Goal: Communication & Community: Answer question/provide support

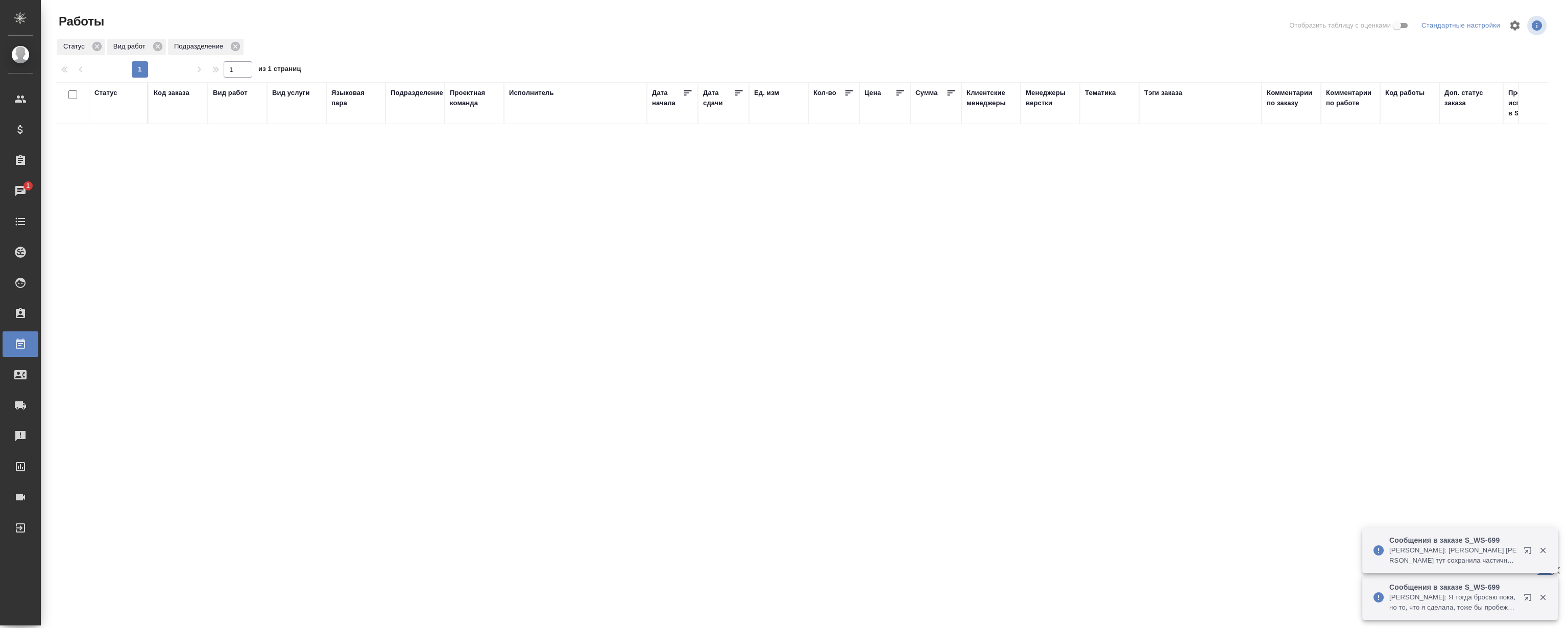
click at [1527, 593] on icon "button" at bounding box center [1530, 599] width 12 height 12
drag, startPoint x: 1406, startPoint y: 463, endPoint x: 1596, endPoint y: 578, distance: 222.1
drag, startPoint x: 1596, startPoint y: 578, endPoint x: 1187, endPoint y: 492, distance: 417.9
click at [1185, 492] on div ".cls-1 fill:#fff; AWATERA Magerramov Ruslan Клиенты Спецификации Заказы 0 Чаты …" at bounding box center [784, 314] width 1568 height 628
click at [1558, 571] on icon "button" at bounding box center [1556, 569] width 12 height 12
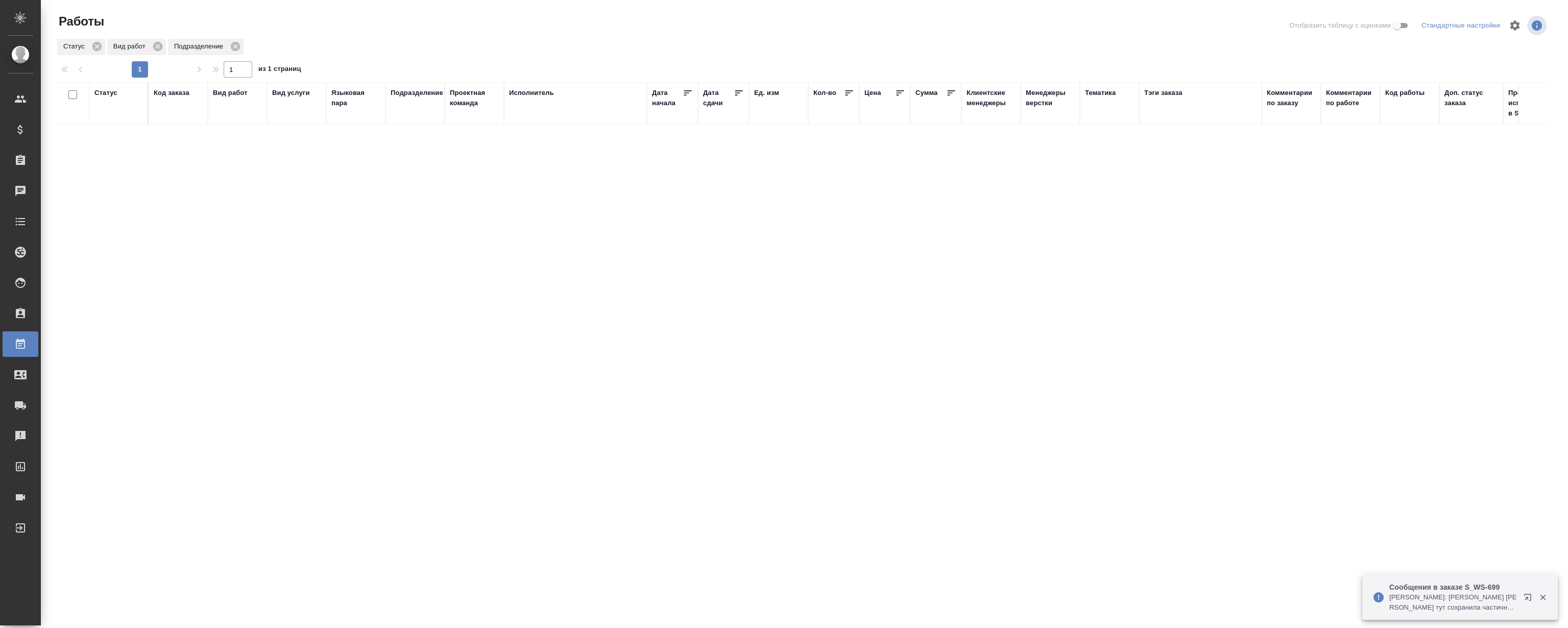
click at [1542, 594] on icon "button" at bounding box center [1543, 597] width 10 height 10
drag, startPoint x: 630, startPoint y: 302, endPoint x: 624, endPoint y: 301, distance: 6.1
click at [628, 301] on div "Статус Код заказа Вид работ Вид услуги Языковая пара Подразделение Проектная ко…" at bounding box center [801, 266] width 1492 height 368
click at [1524, 598] on icon "button" at bounding box center [1530, 599] width 12 height 12
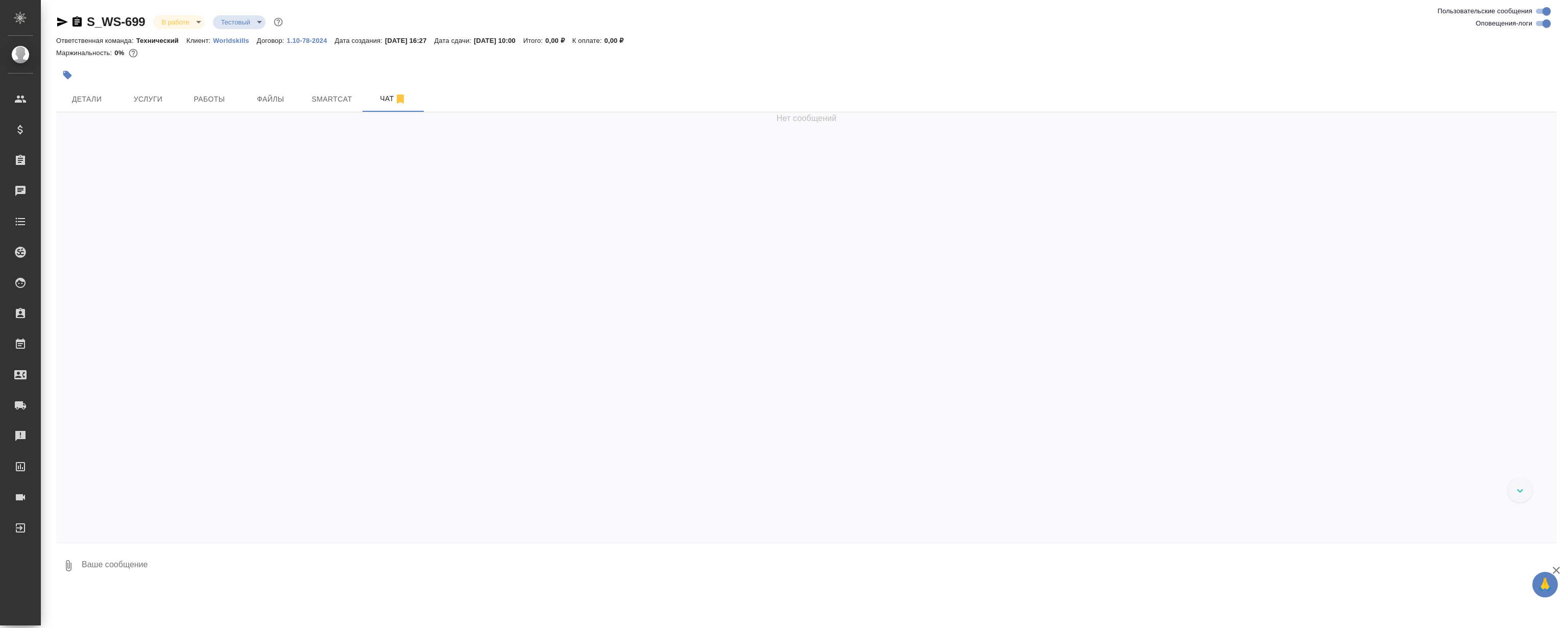
scroll to position [15283, 0]
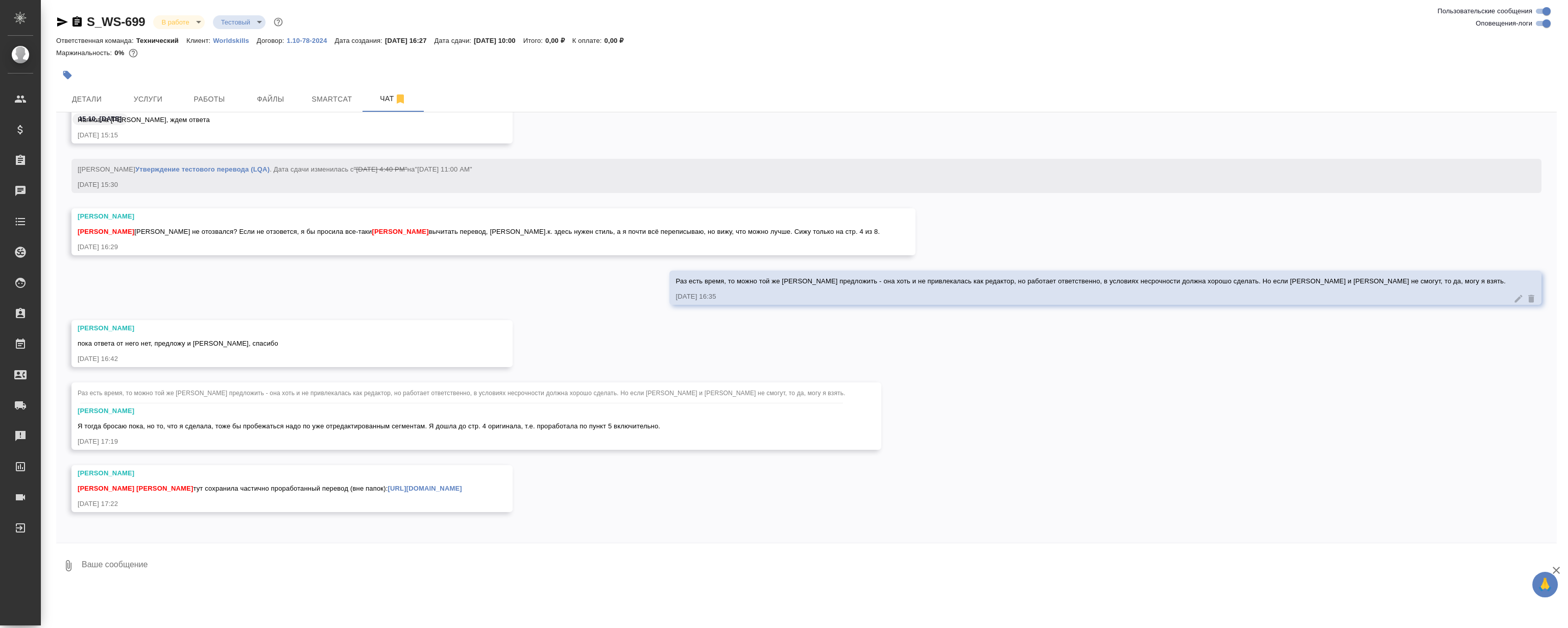
click at [549, 286] on div "Раз есть время, то можно той же Кристине Крицкой предложить - она хоть и не при…" at bounding box center [806, 295] width 1501 height 50
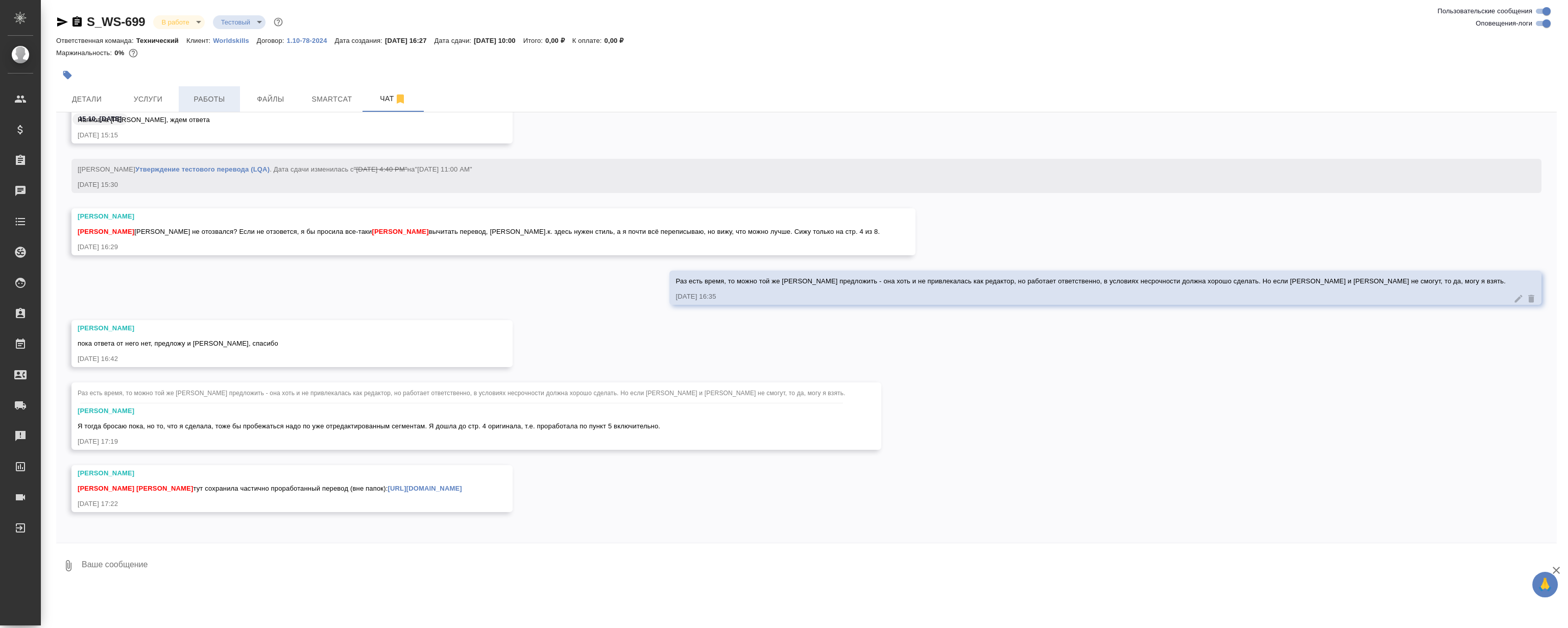
click at [212, 105] on span "Работы" at bounding box center [209, 99] width 49 height 13
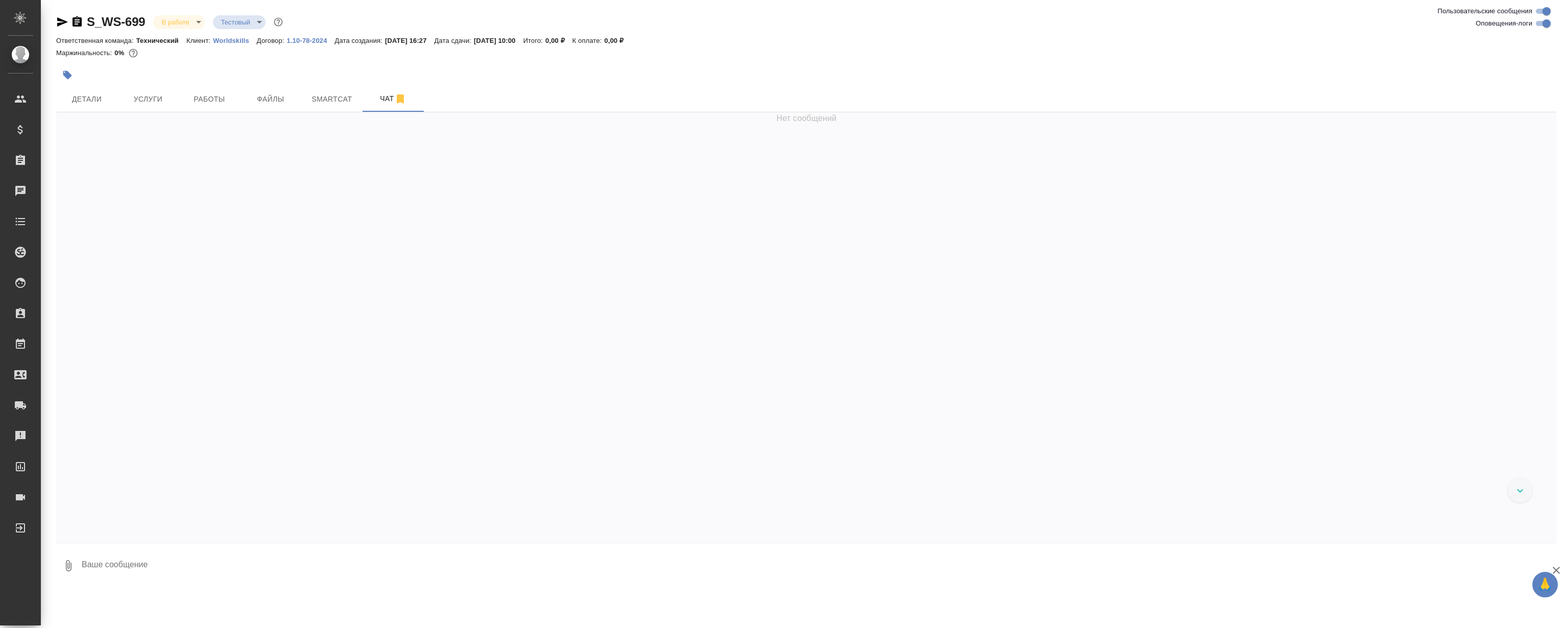
scroll to position [15414, 0]
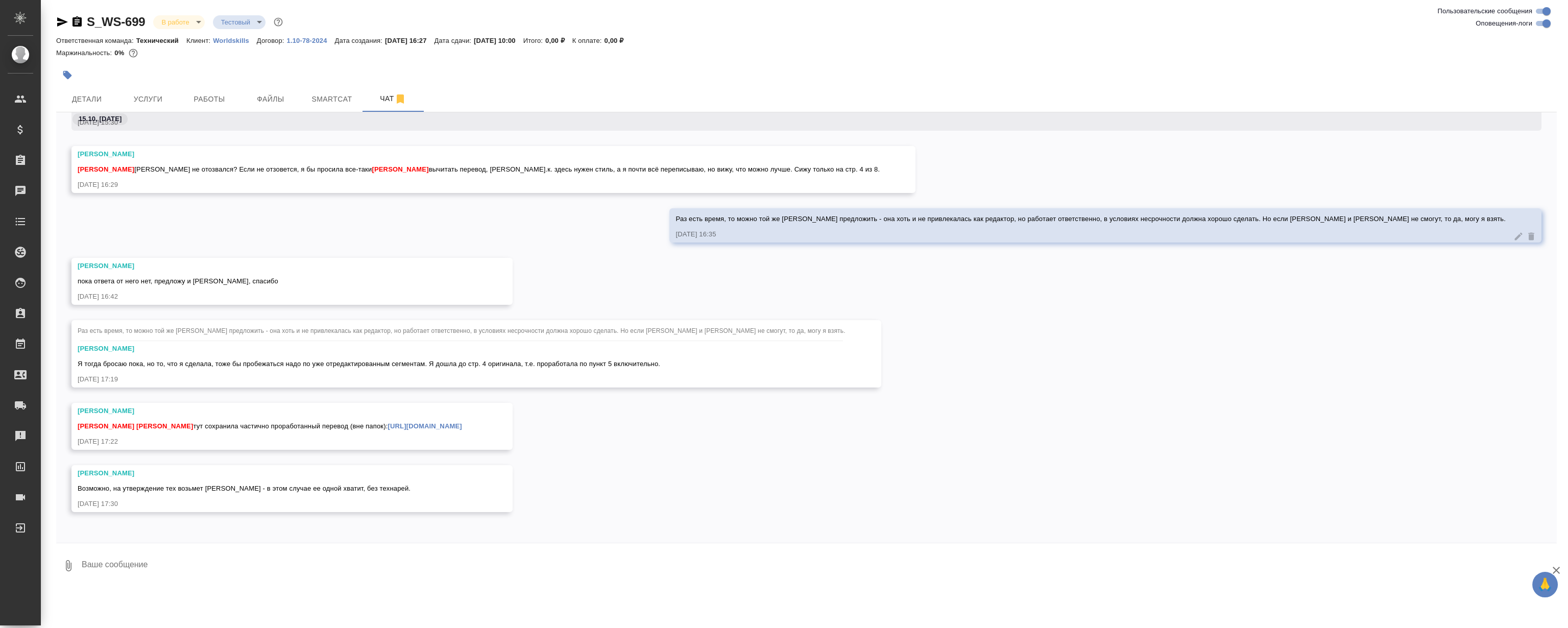
click at [238, 556] on textarea at bounding box center [818, 565] width 1476 height 35
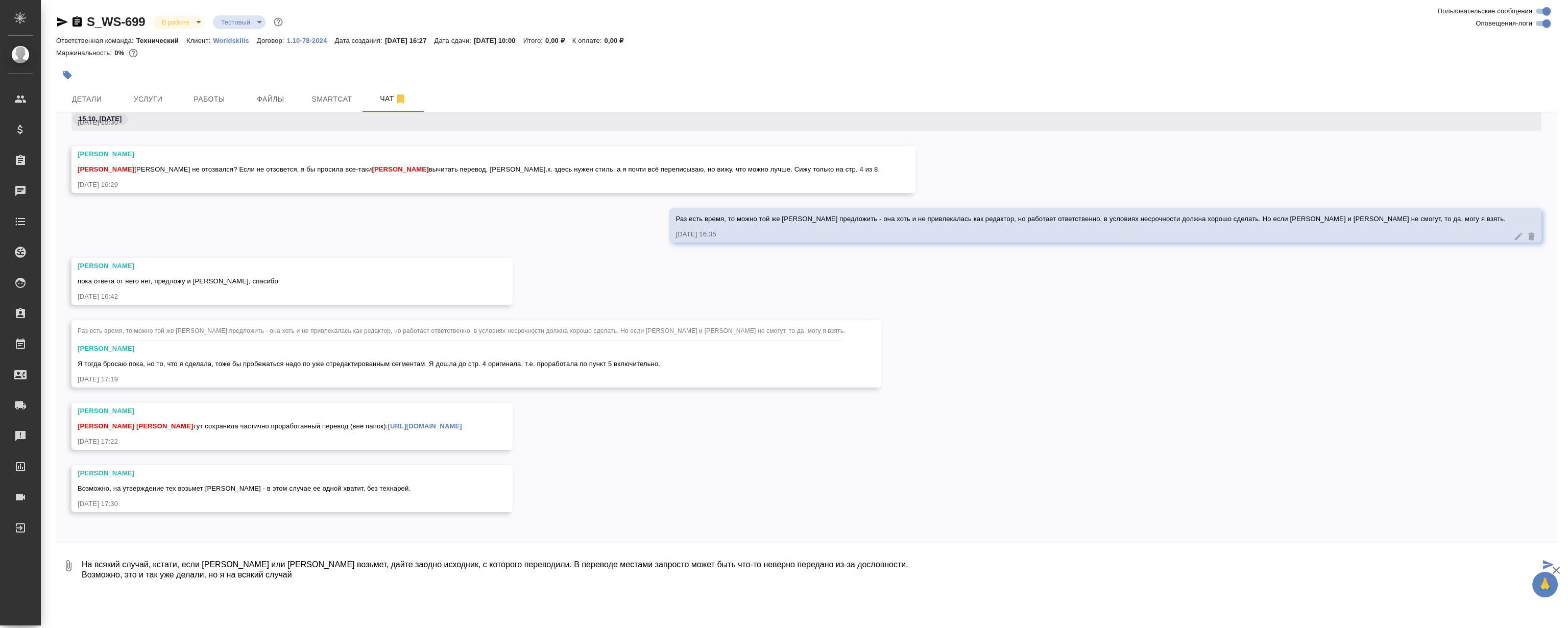
type textarea "На всякий случай, кстати, если Миша или Кристина возьмет, дайте заодно исходник…"
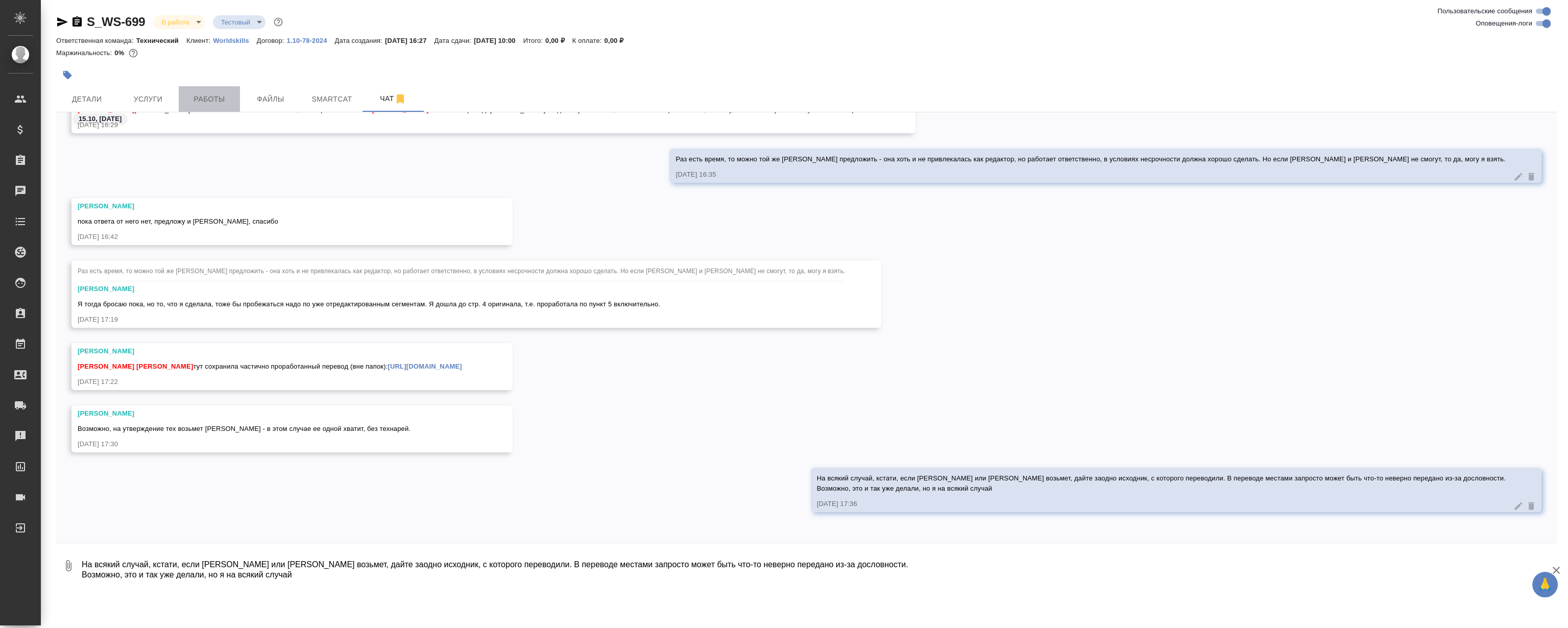
click at [209, 93] on span "Работы" at bounding box center [209, 99] width 49 height 13
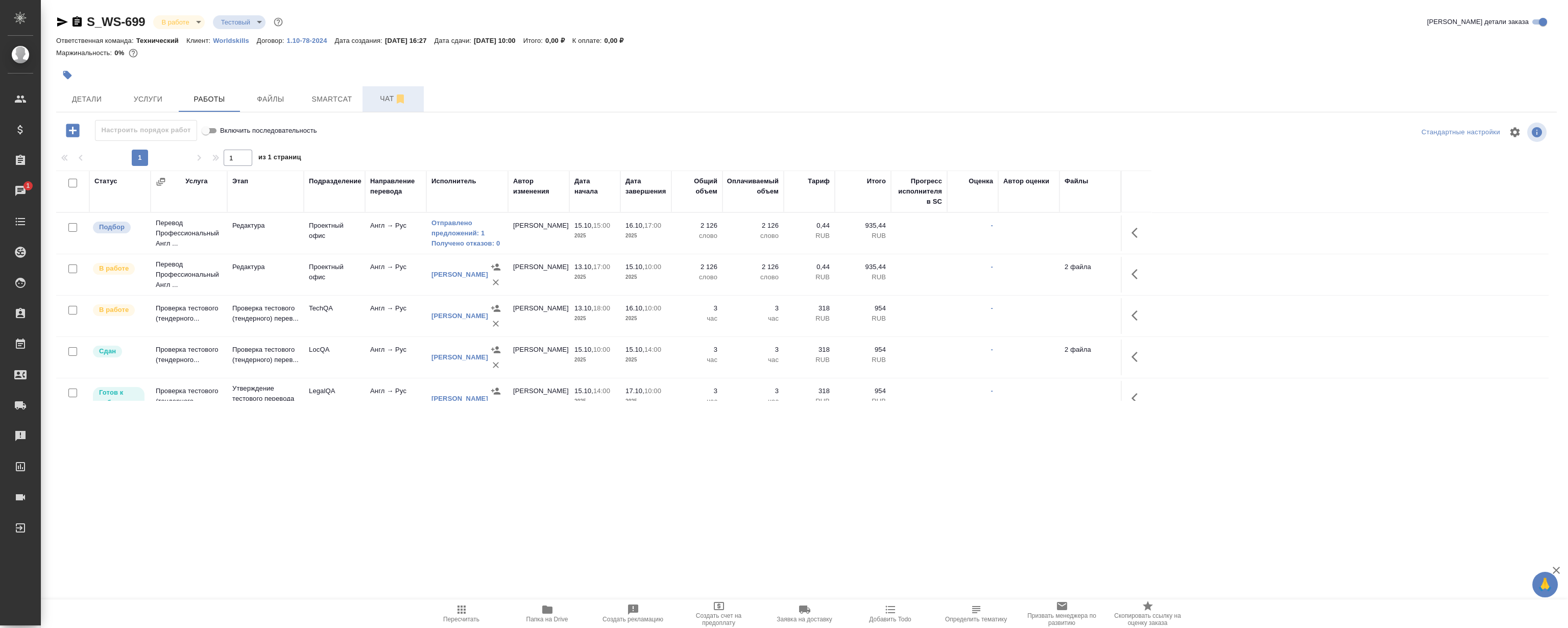
click at [374, 108] on button "Чат" at bounding box center [393, 99] width 61 height 25
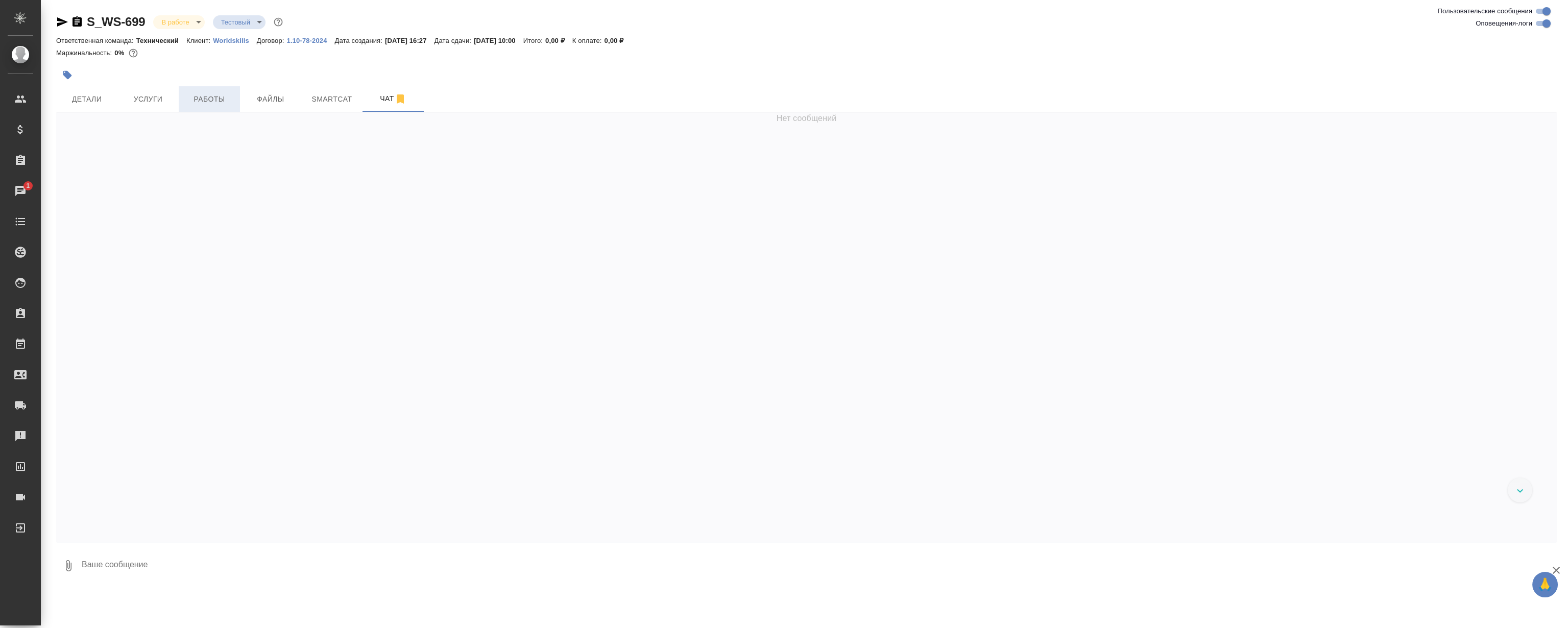
scroll to position [15805, 0]
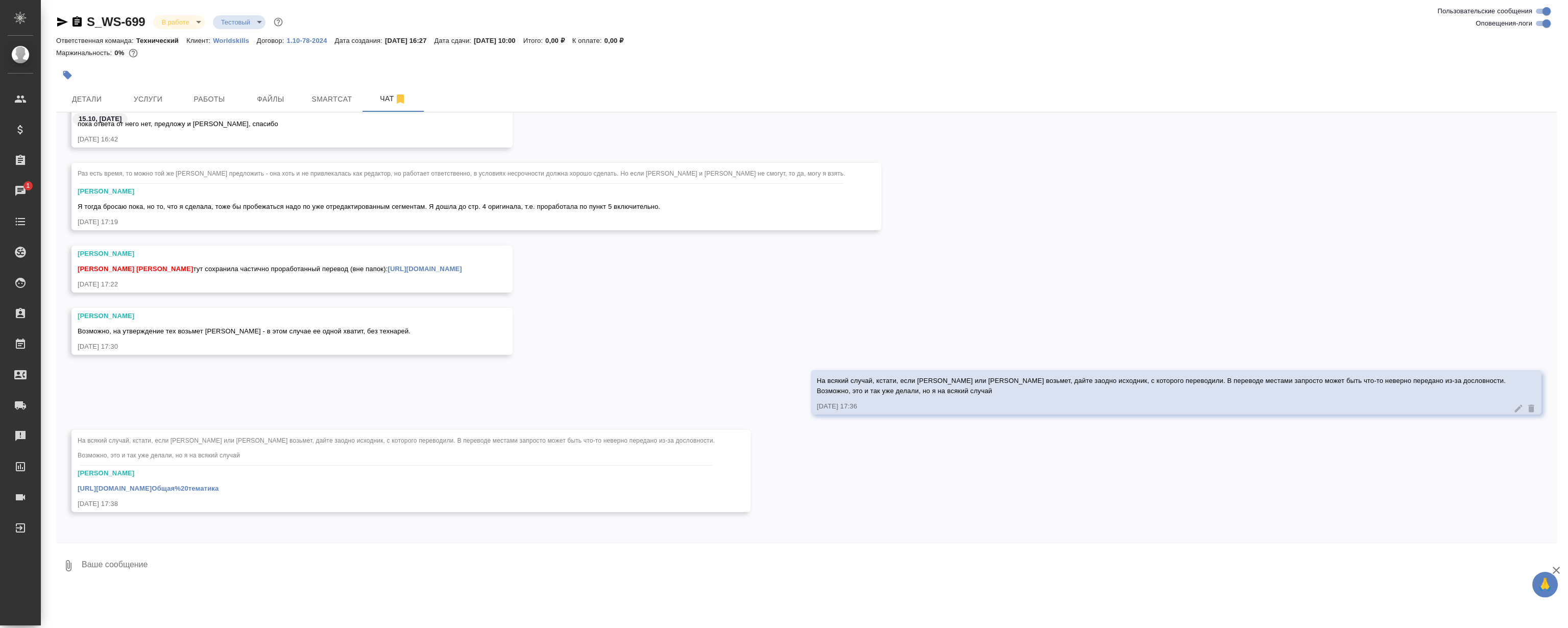
click at [621, 370] on div "На всякий случай, кстати, если Миша или Кристина возьмет, дайте заодно исходник…" at bounding box center [806, 400] width 1501 height 59
click at [550, 343] on div "Румянцева Дарья Возможно, на утверждение тех возьмет Катя Канатаева - в этом сл…" at bounding box center [806, 338] width 1501 height 62
click at [542, 353] on div "Румянцева Дарья Возможно, на утверждение тех возьмет Катя Канатаева - в этом сл…" at bounding box center [806, 338] width 1501 height 62
click at [219, 489] on link "https://drive.awatera.com/apps/files/?dir=/Shares/worldskills/Orders/S_WS-699/S…" at bounding box center [148, 487] width 141 height 8
click at [656, 337] on div "Румянцева Дарья Возможно, на утверждение тех возьмет Катя Канатаева - в этом сл…" at bounding box center [806, 338] width 1501 height 62
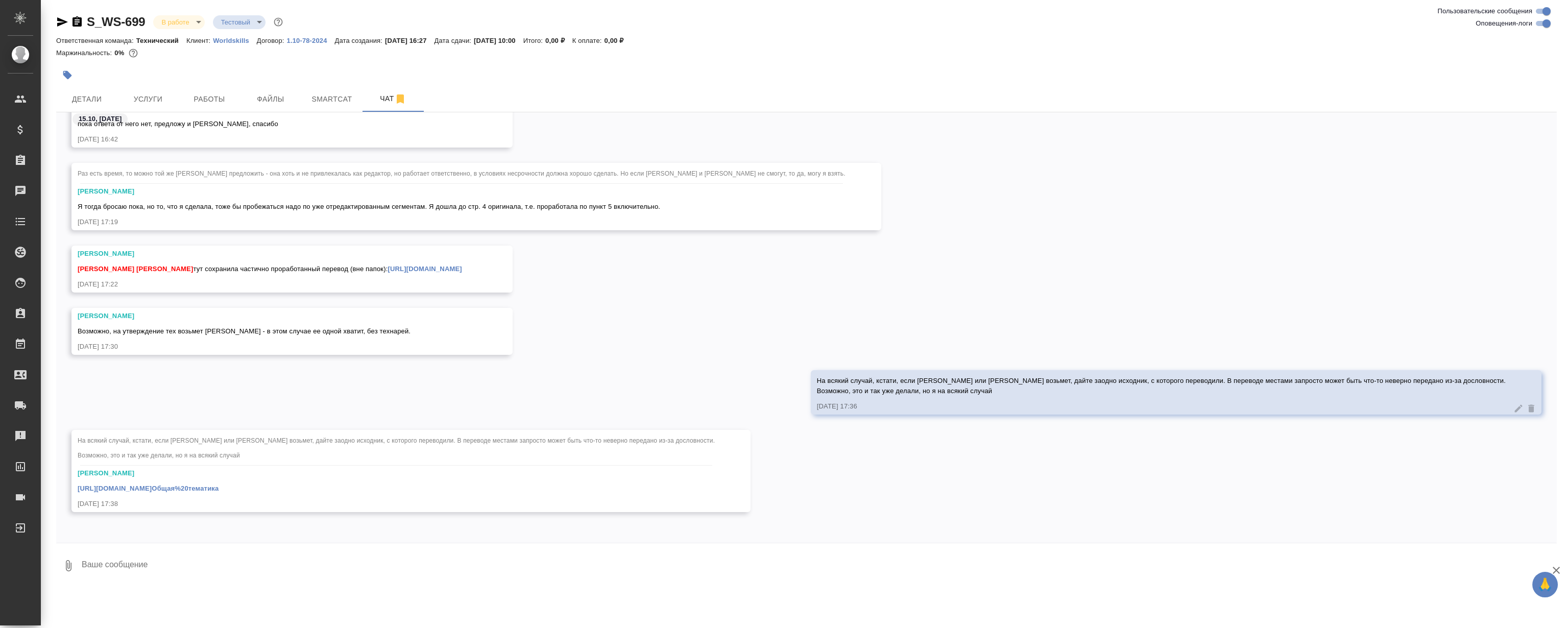
click at [690, 566] on textarea at bounding box center [818, 565] width 1476 height 35
type textarea "Д"
click at [805, 339] on div "Румянцева Дарья Возможно, на утверждение тех возьмет Катя Канатаева - в этом сл…" at bounding box center [806, 338] width 1501 height 62
click at [796, 341] on div "Румянцева Дарья Возможно, на утверждение тех возьмет Катя Канатаева - в этом сл…" at bounding box center [806, 338] width 1501 height 62
click at [779, 339] on div "Румянцева Дарья Возможно, на утверждение тех возьмет Катя Канатаева - в этом сл…" at bounding box center [806, 338] width 1501 height 62
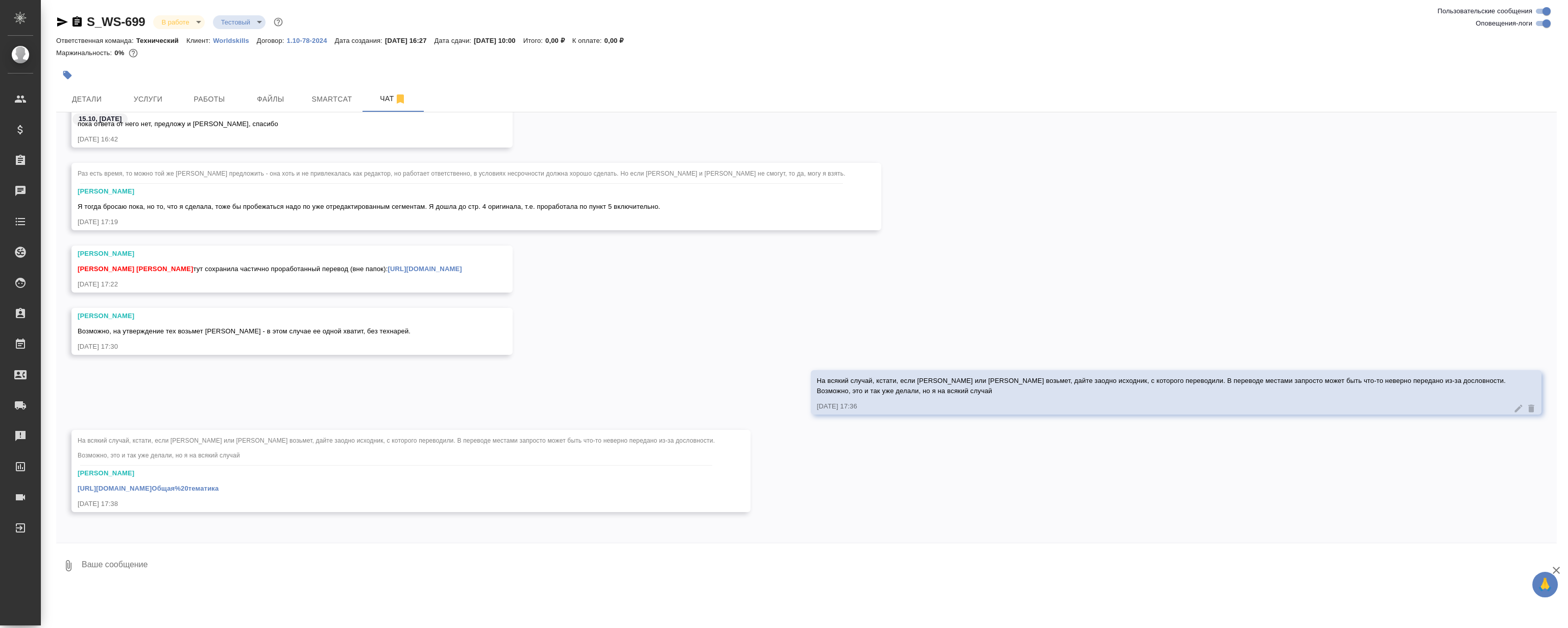
click at [779, 339] on div "Румянцева Дарья Возможно, на утверждение тех возьмет Катя Канатаева - в этом сл…" at bounding box center [806, 338] width 1501 height 62
click at [764, 357] on div "Румянцева Дарья Возможно, на утверждение тех возьмет Катя Канатаева - в этом сл…" at bounding box center [806, 338] width 1501 height 62
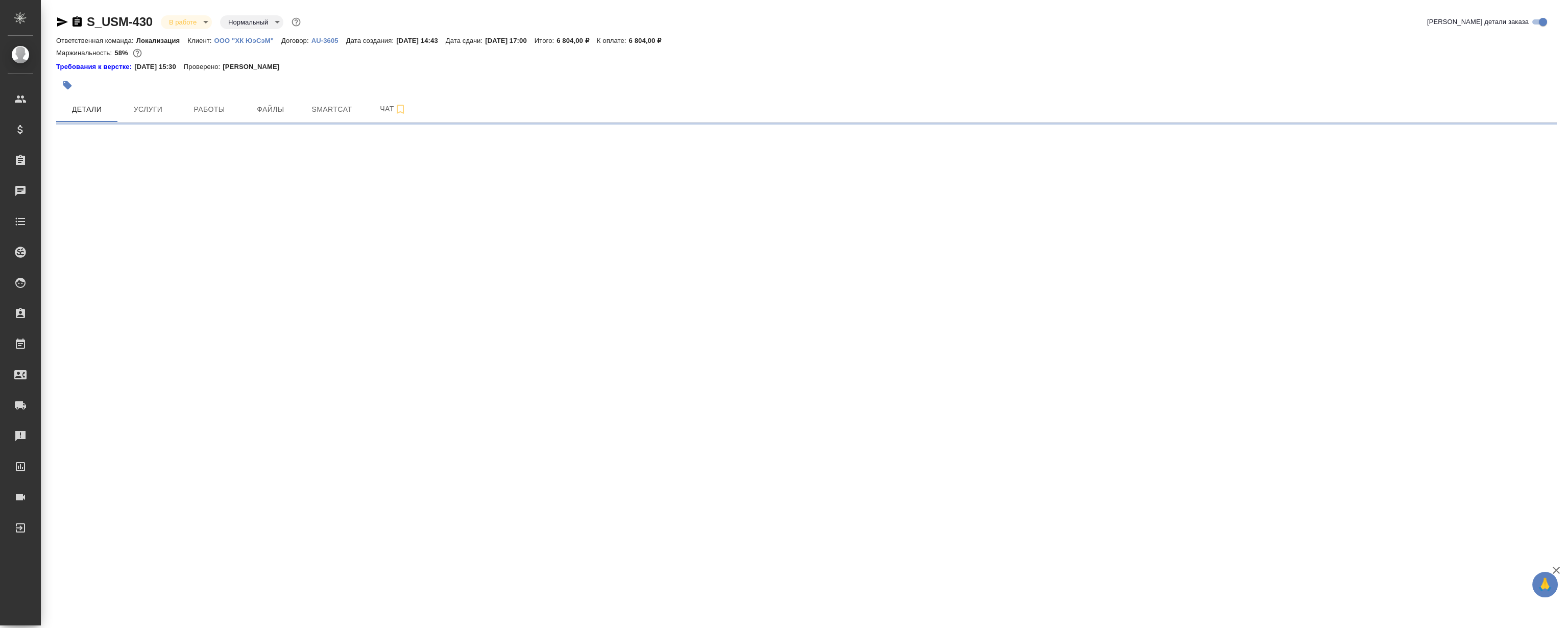
select select "RU"
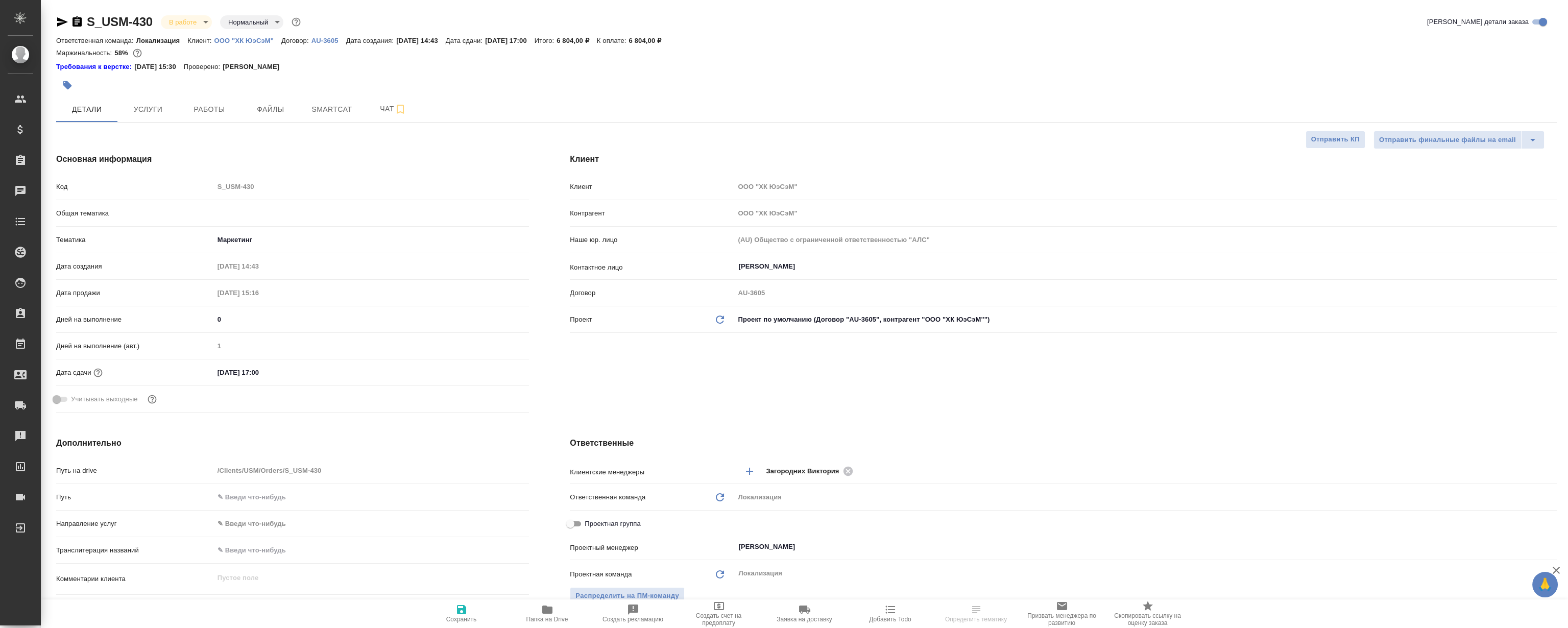
type textarea "x"
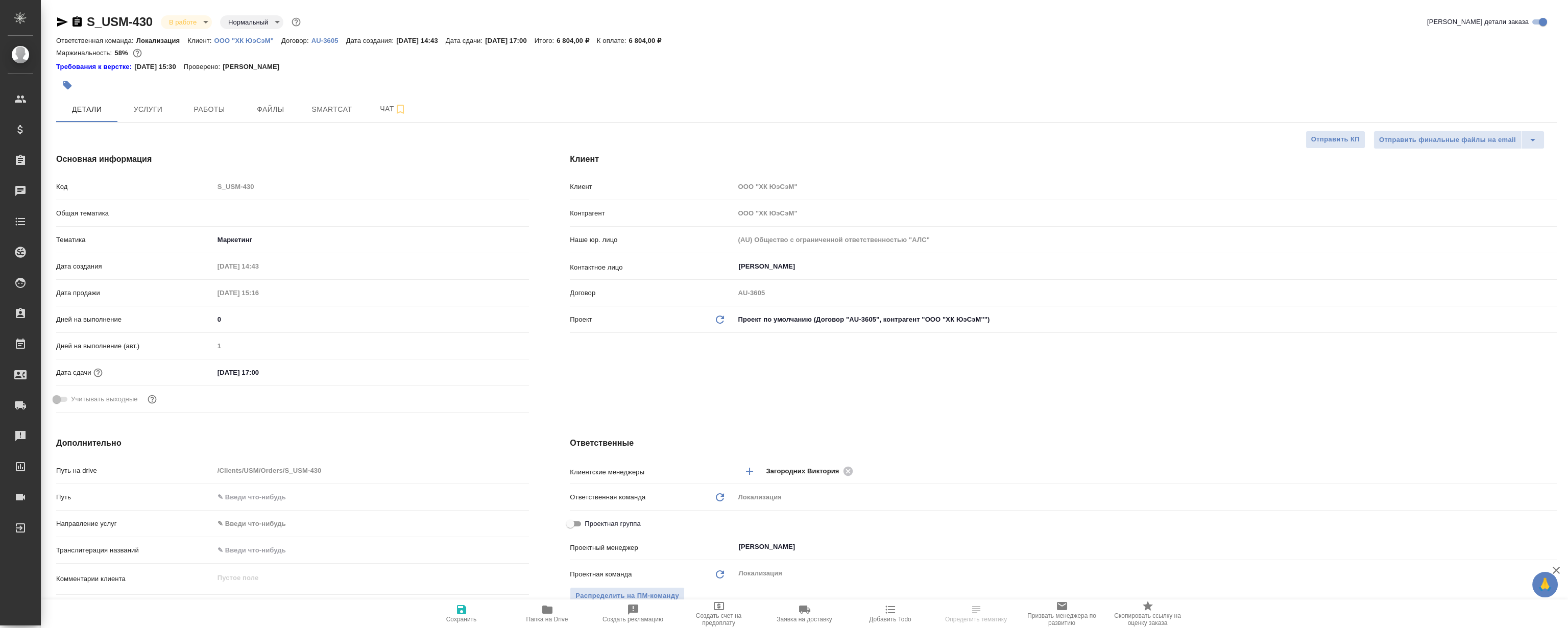
type textarea "x"
